Goal: Information Seeking & Learning: Learn about a topic

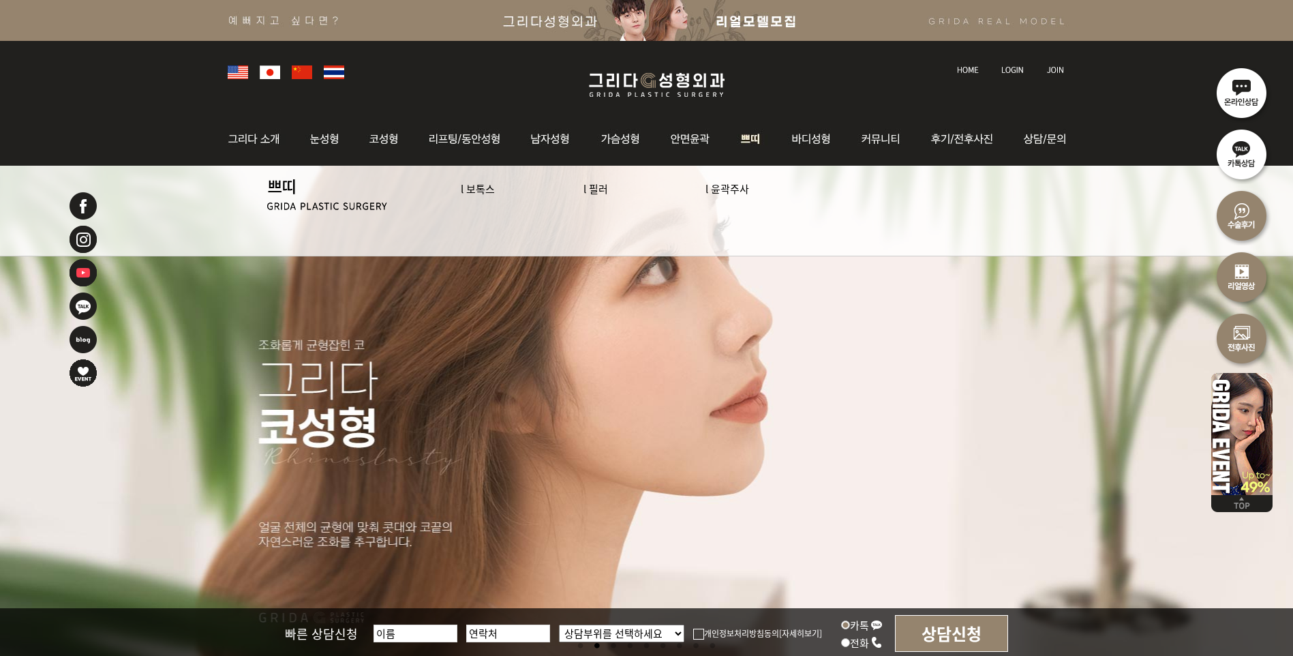
click at [476, 189] on link "l 보톡스" at bounding box center [478, 188] width 34 height 14
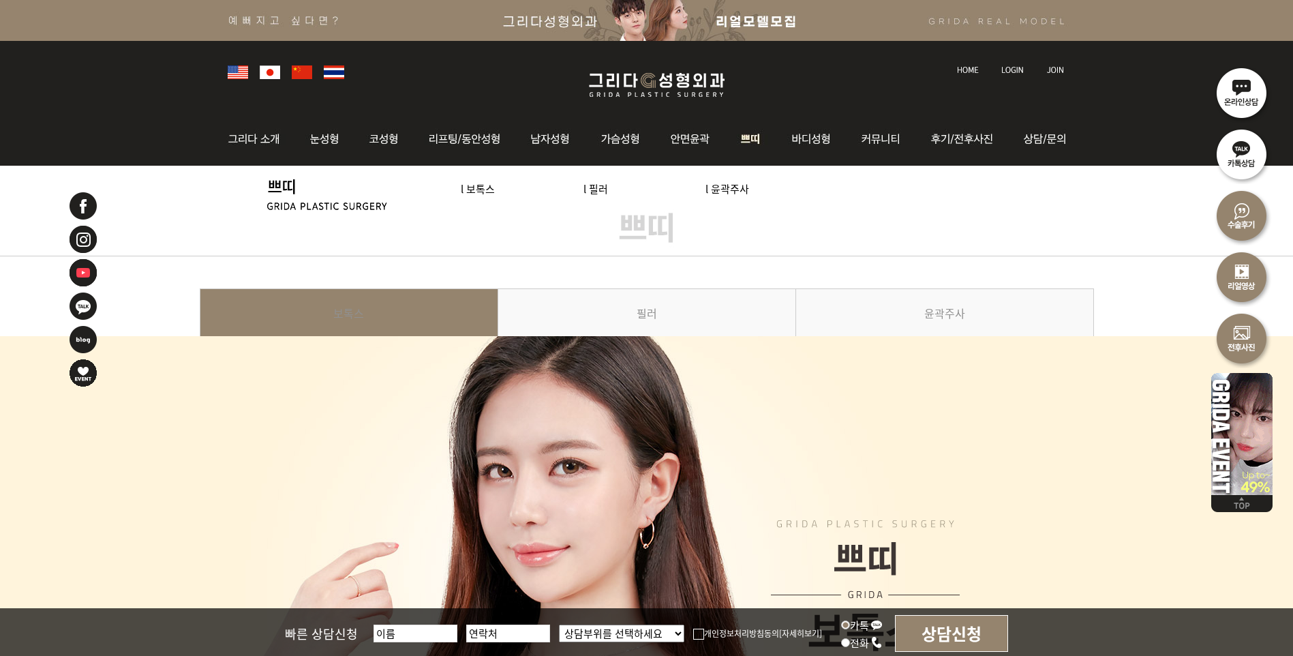
click at [739, 184] on link "l 윤곽주사" at bounding box center [727, 188] width 44 height 14
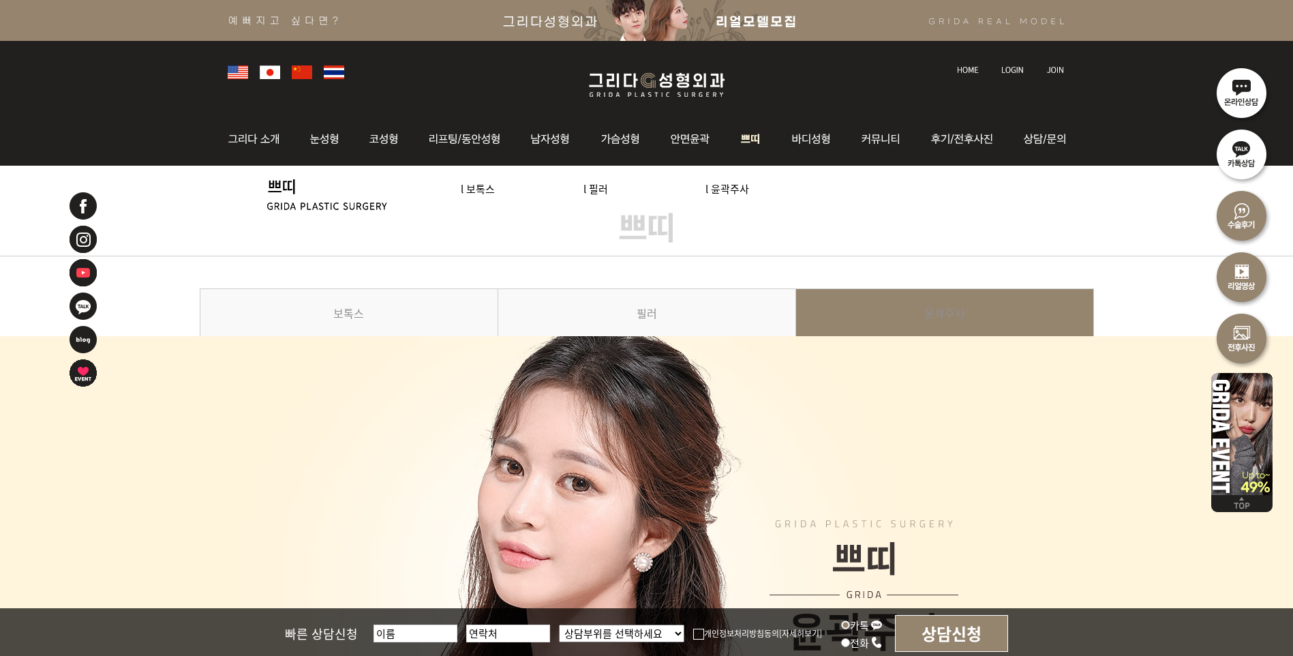
click at [750, 138] on img at bounding box center [751, 138] width 50 height 53
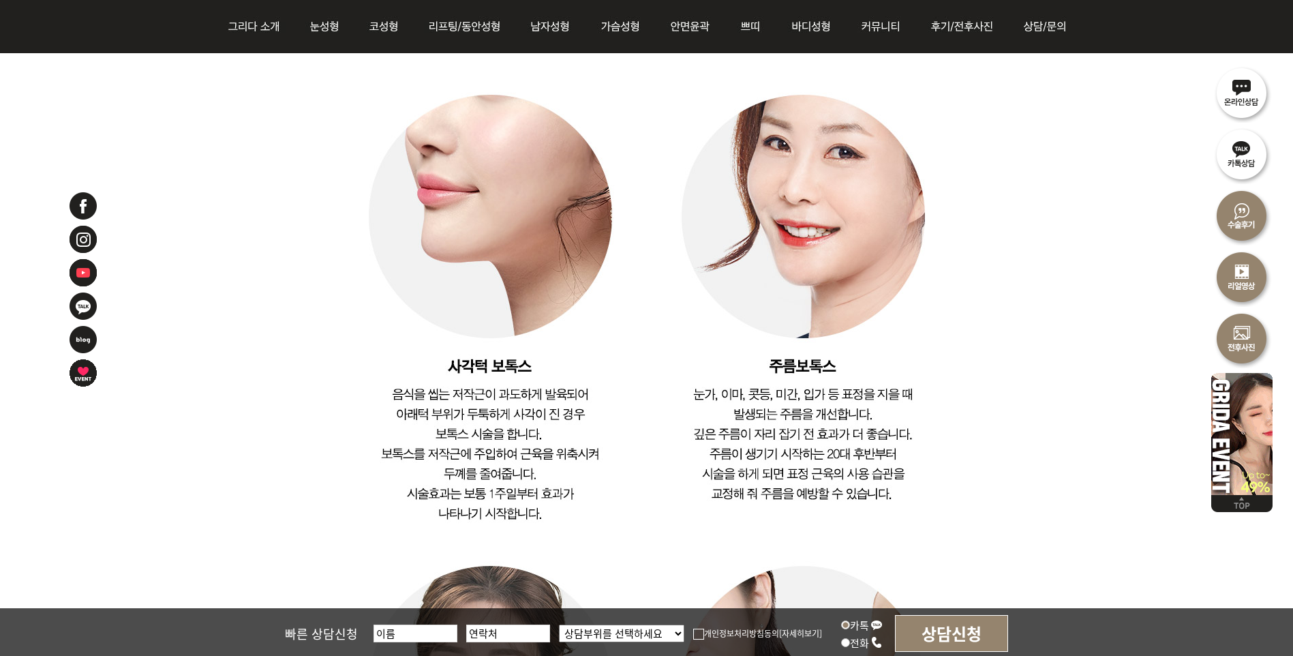
scroll to position [2590, 0]
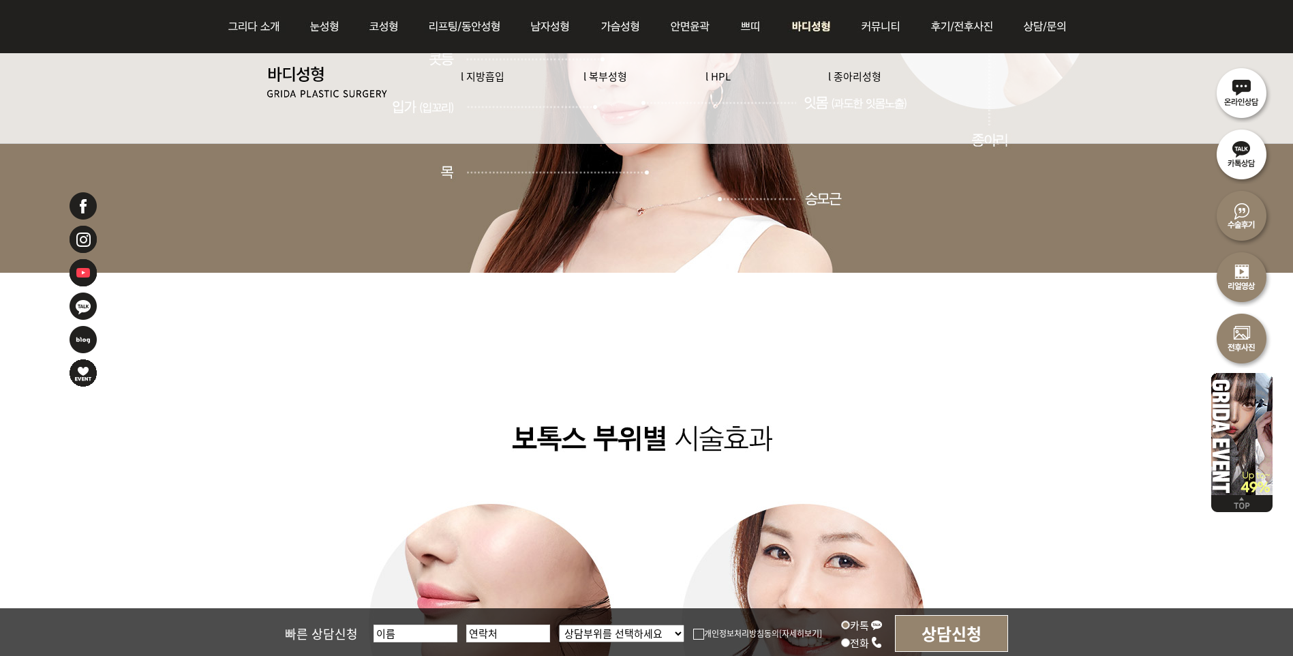
click at [812, 33] on img at bounding box center [811, 26] width 70 height 53
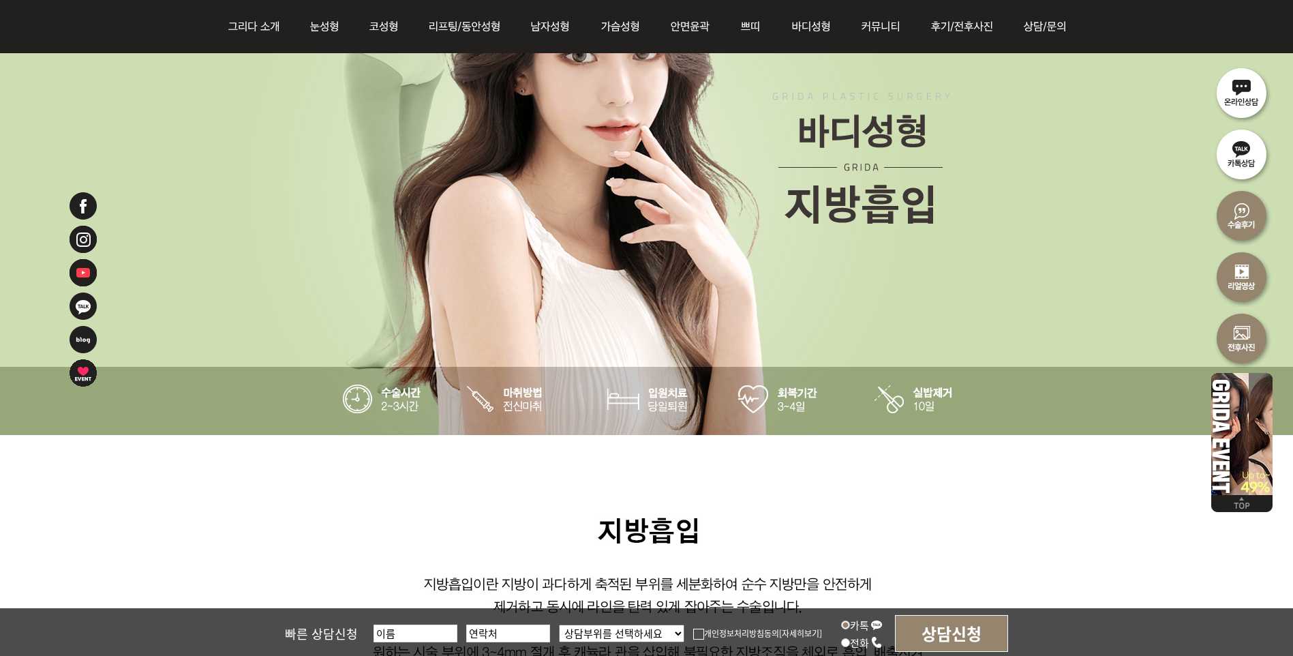
scroll to position [136, 0]
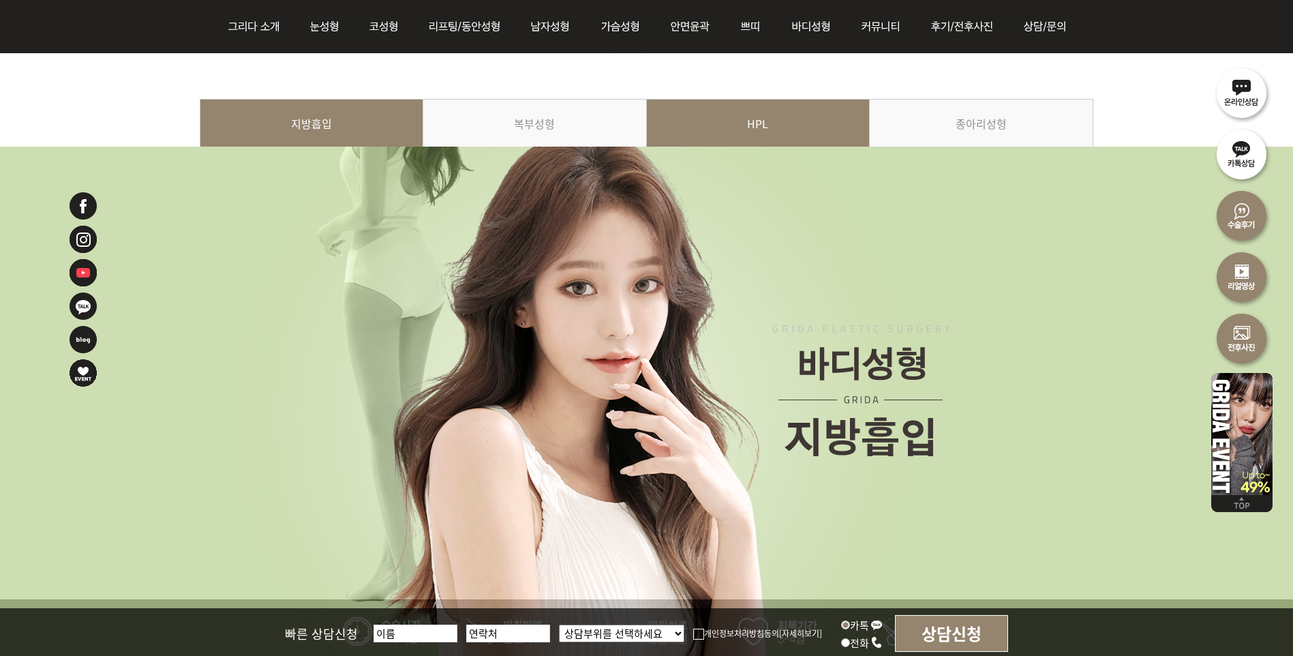
click at [763, 120] on link "HPL" at bounding box center [759, 130] width 224 height 62
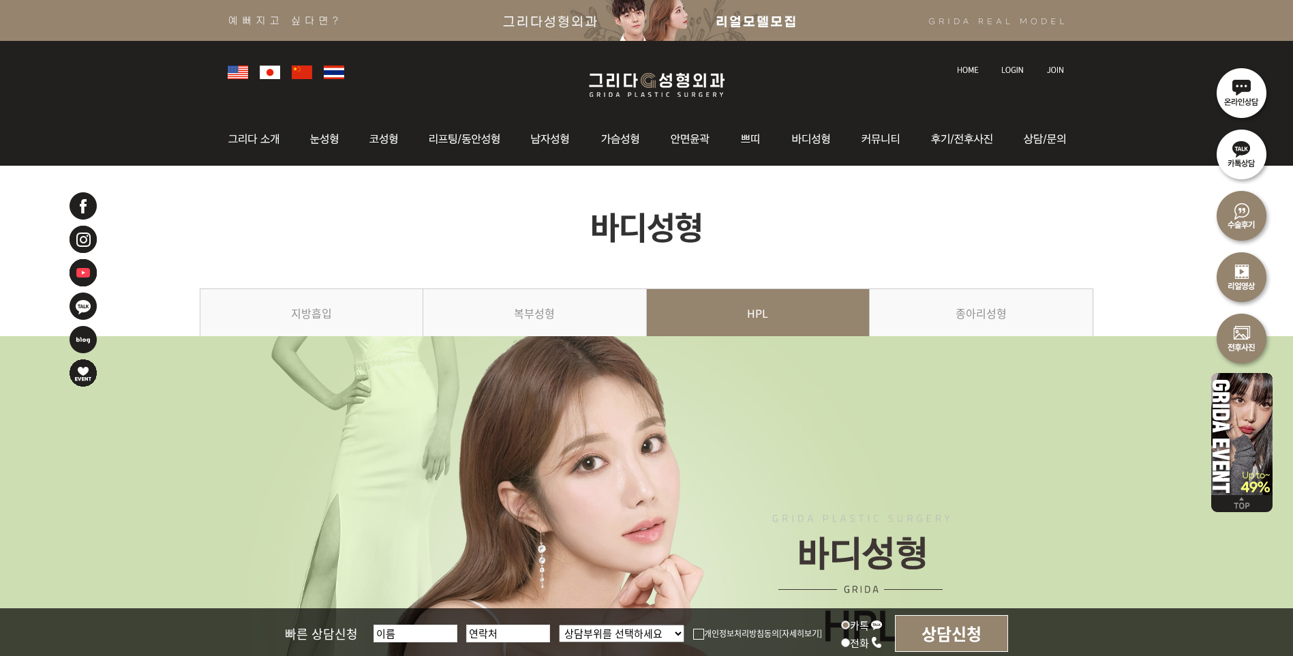
click at [606, 77] on img at bounding box center [656, 85] width 163 height 32
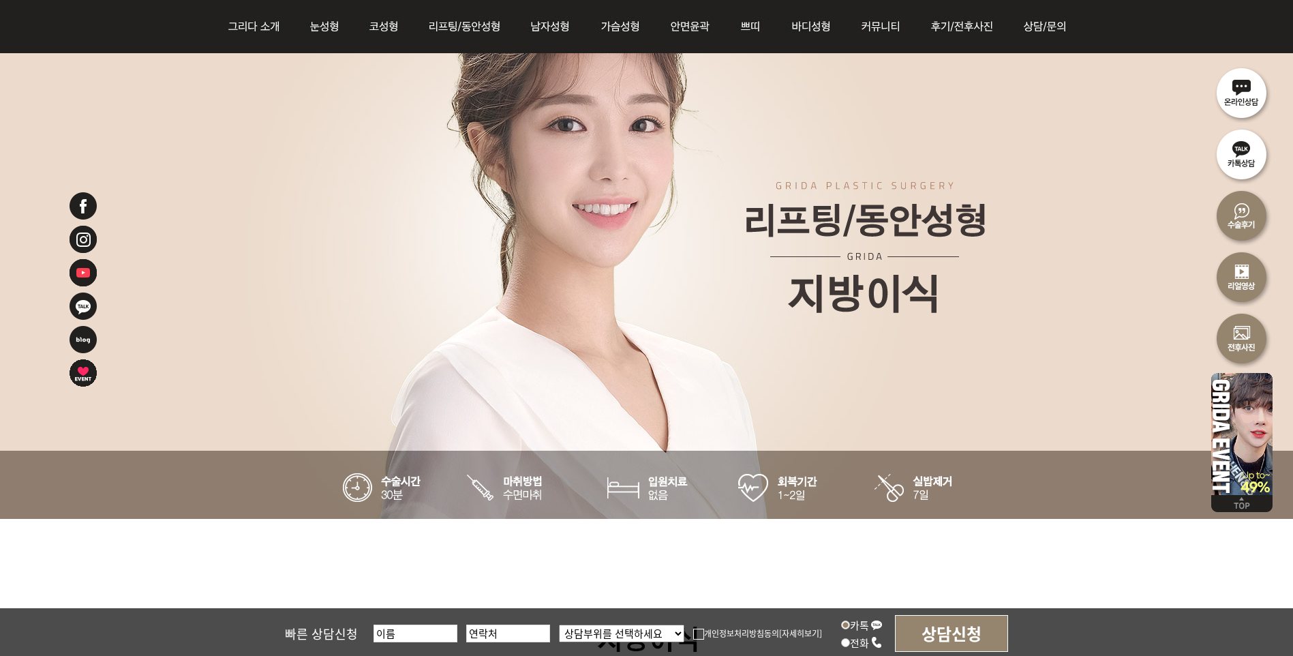
scroll to position [277, 0]
